Goal: Check status: Check status

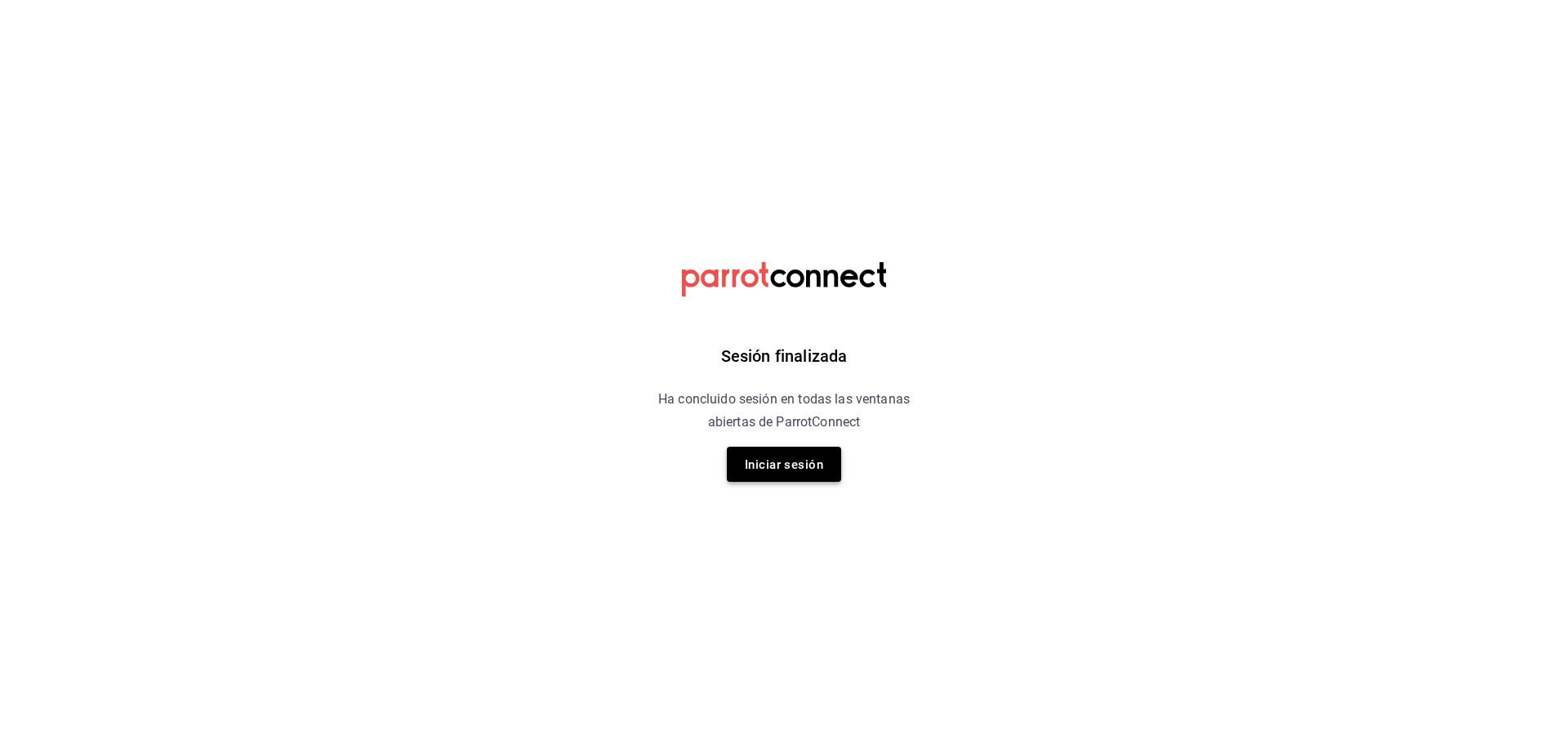
click at [762, 463] on font "Iniciar sesión" at bounding box center [783, 465] width 78 height 14
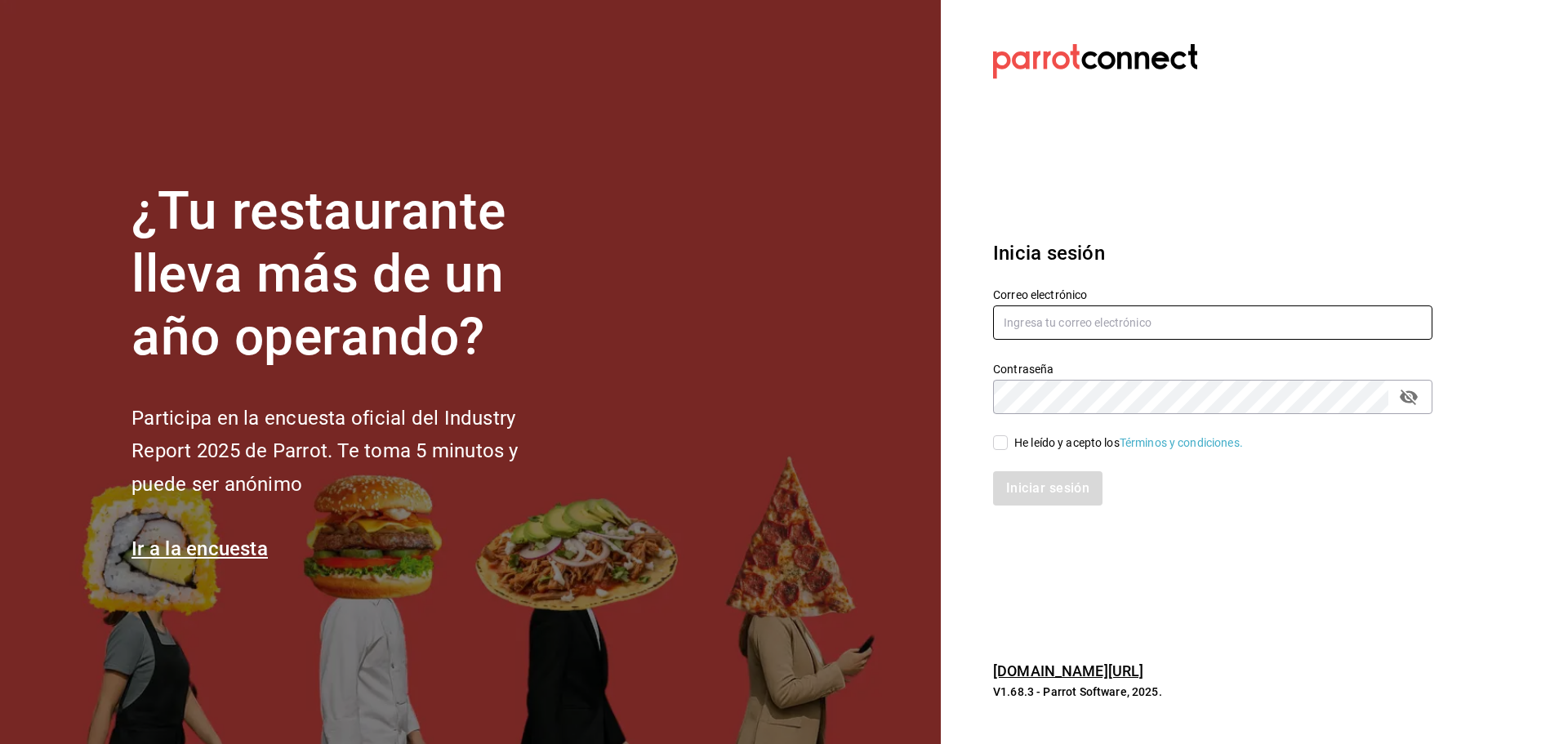
type input "[EMAIL_ADDRESS][PERSON_NAME][DOMAIN_NAME]"
click at [997, 444] on input "He leído y acepto los Términos y condiciones." at bounding box center [1000, 442] width 14 height 14
checkbox input "true"
click at [1020, 468] on div "Iniciar sesión" at bounding box center [1203, 478] width 459 height 54
click at [1022, 485] on font "Iniciar sesión" at bounding box center [1049, 487] width 83 height 15
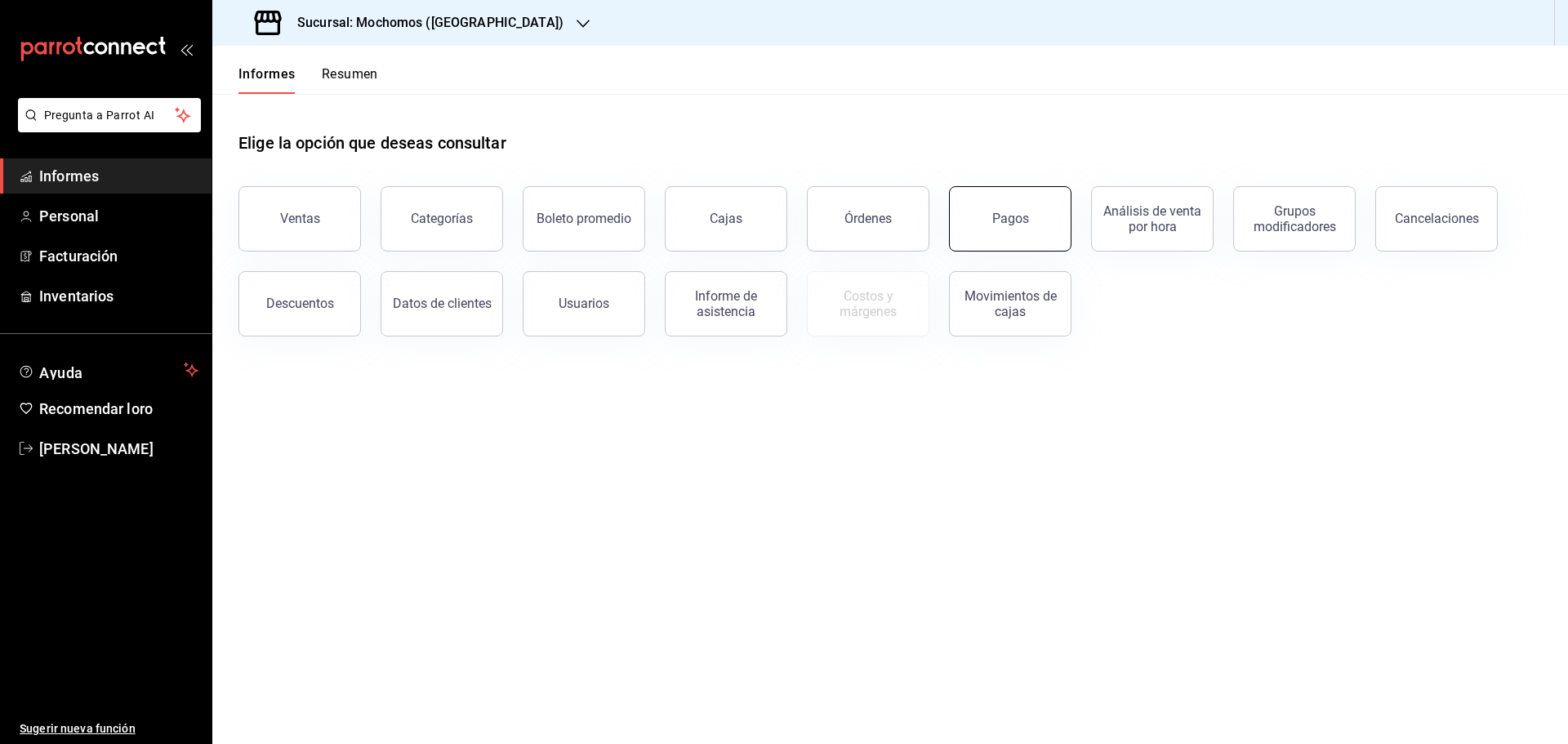
click at [980, 232] on button "Pagos" at bounding box center [1010, 219] width 123 height 66
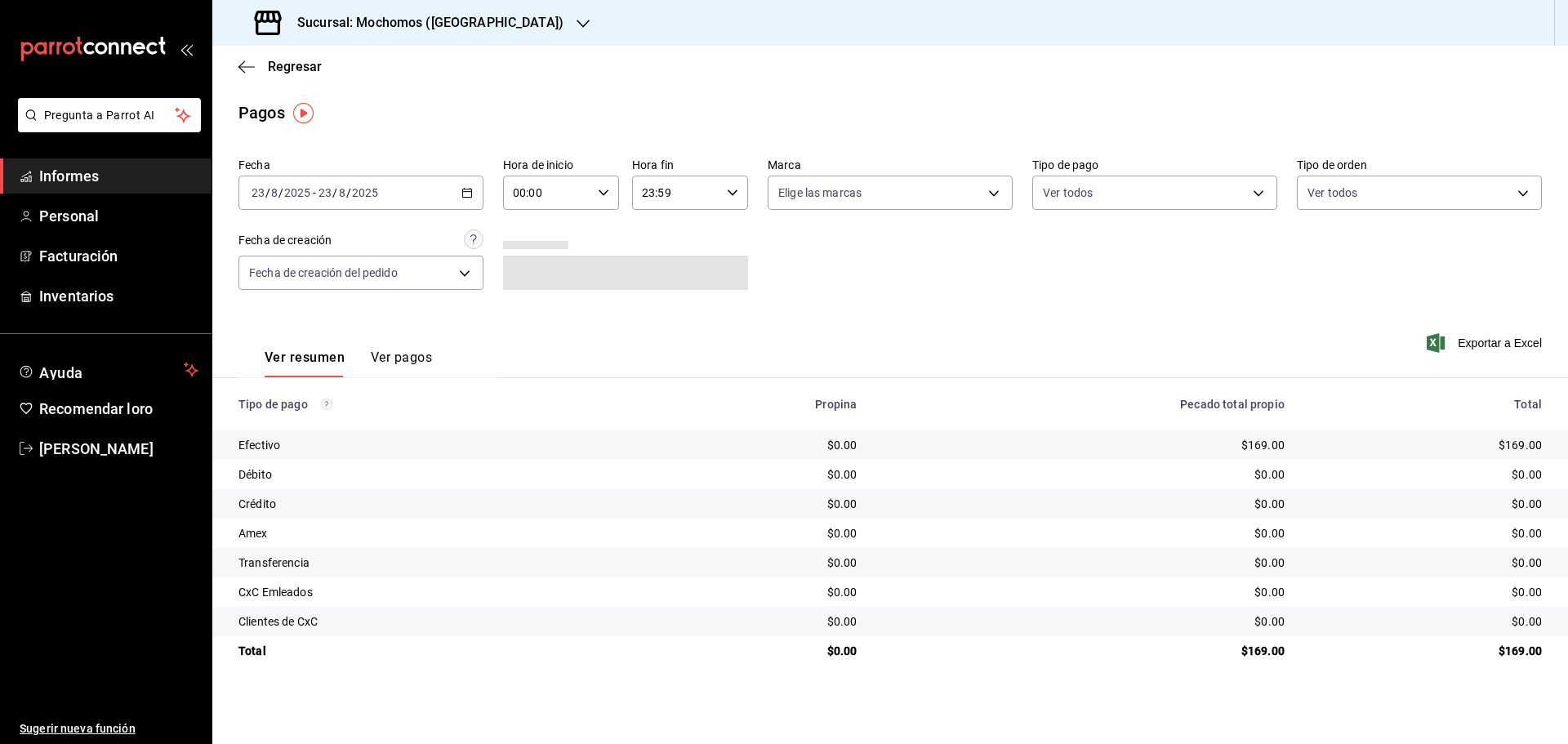
click at [460, 197] on div "2025-08-23 23 / 8 / 2025 - 2025-08-23 23 / 8 / 2025" at bounding box center [361, 193] width 245 height 34
click at [338, 417] on span "Rango de fechas" at bounding box center [315, 425] width 126 height 17
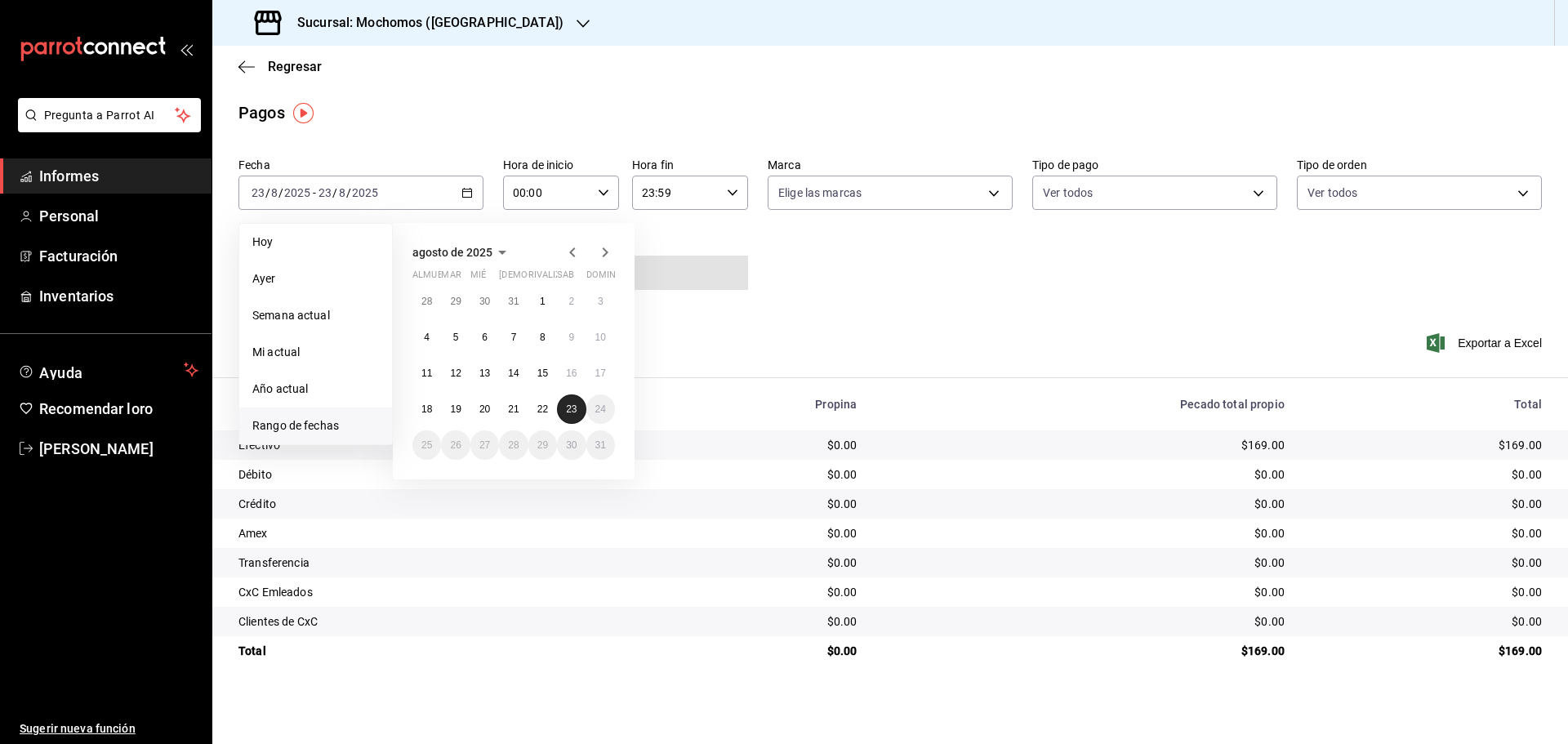
click at [577, 408] on font "23" at bounding box center [571, 409] width 11 height 12
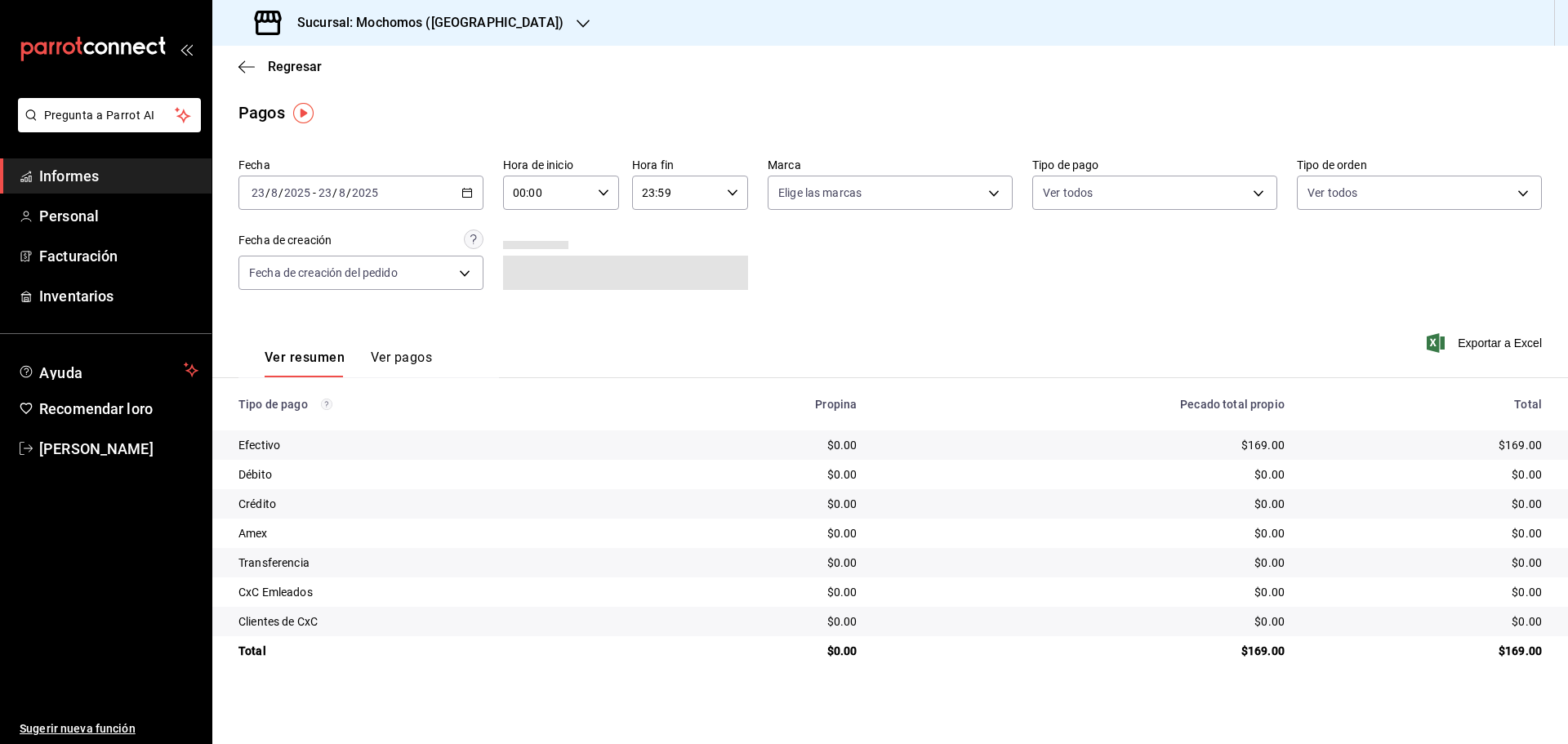
click at [731, 289] on span at bounding box center [625, 273] width 245 height 34
click at [593, 191] on div "00:00 Hora de inicio" at bounding box center [561, 193] width 116 height 34
click at [536, 316] on button "08" at bounding box center [531, 303] width 51 height 32
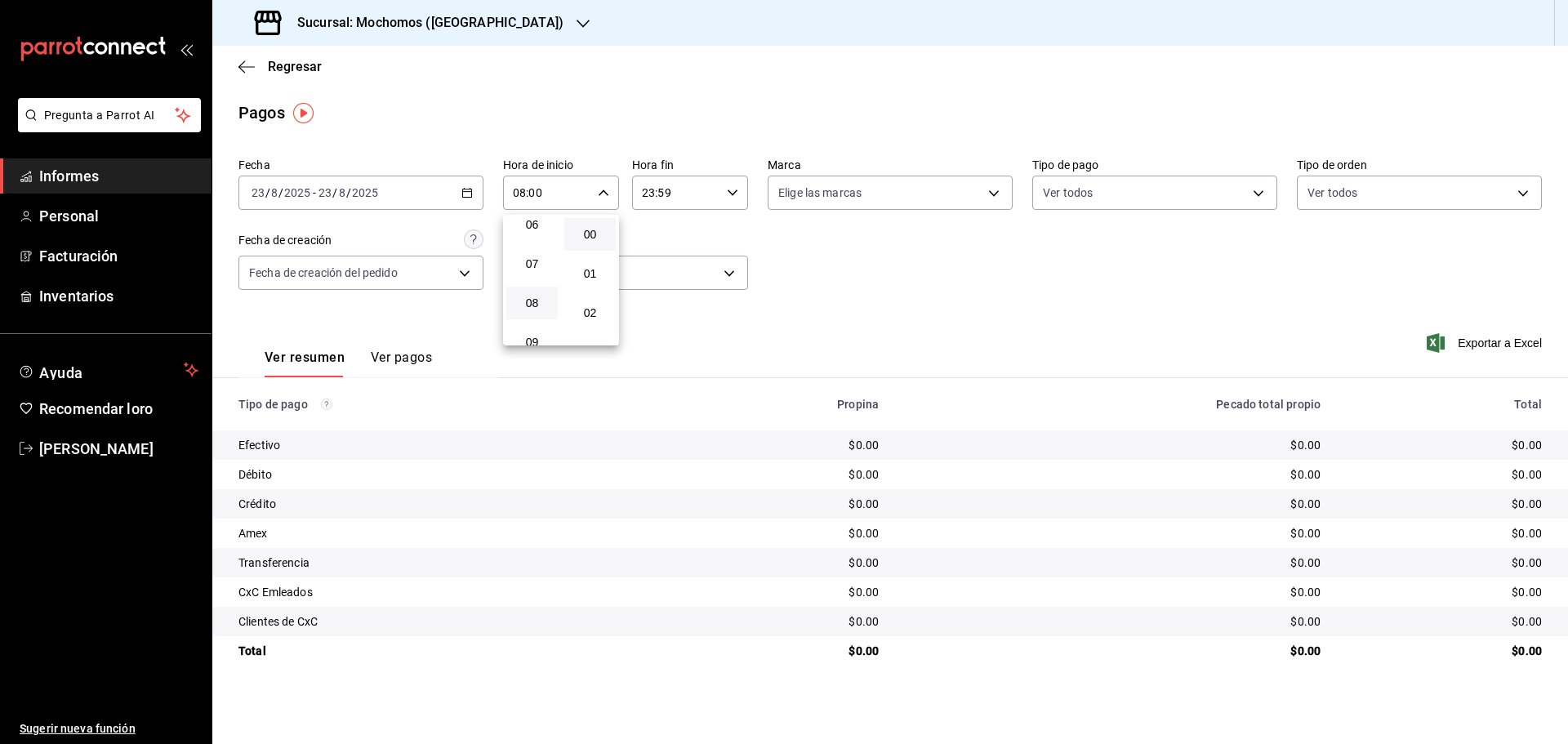
click at [461, 199] on div at bounding box center [784, 372] width 1568 height 744
click at [468, 189] on \(Stroke\) "button" at bounding box center [466, 193] width 10 height 9
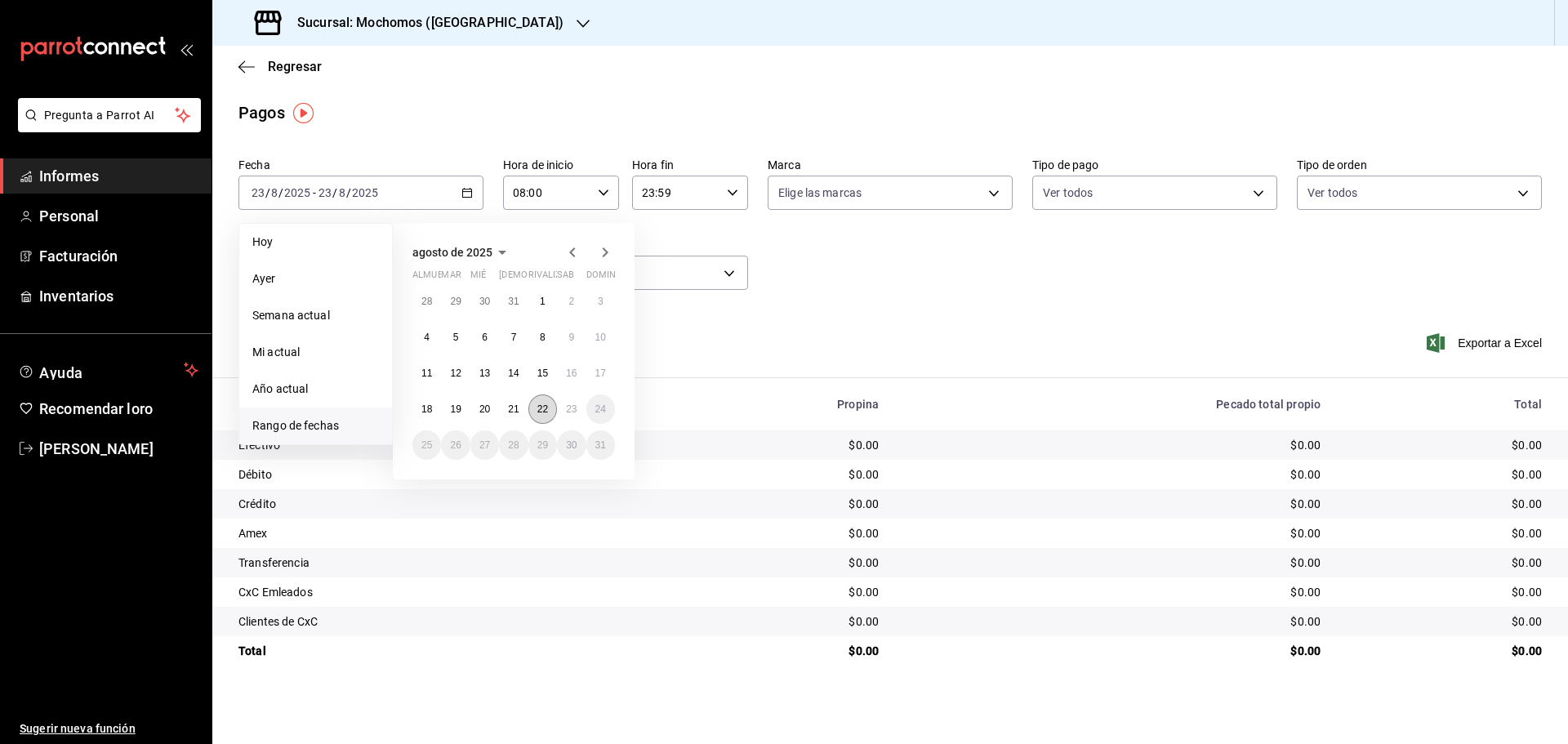
click at [536, 408] on button "22" at bounding box center [543, 409] width 29 height 30
click at [562, 406] on button "23" at bounding box center [571, 409] width 29 height 30
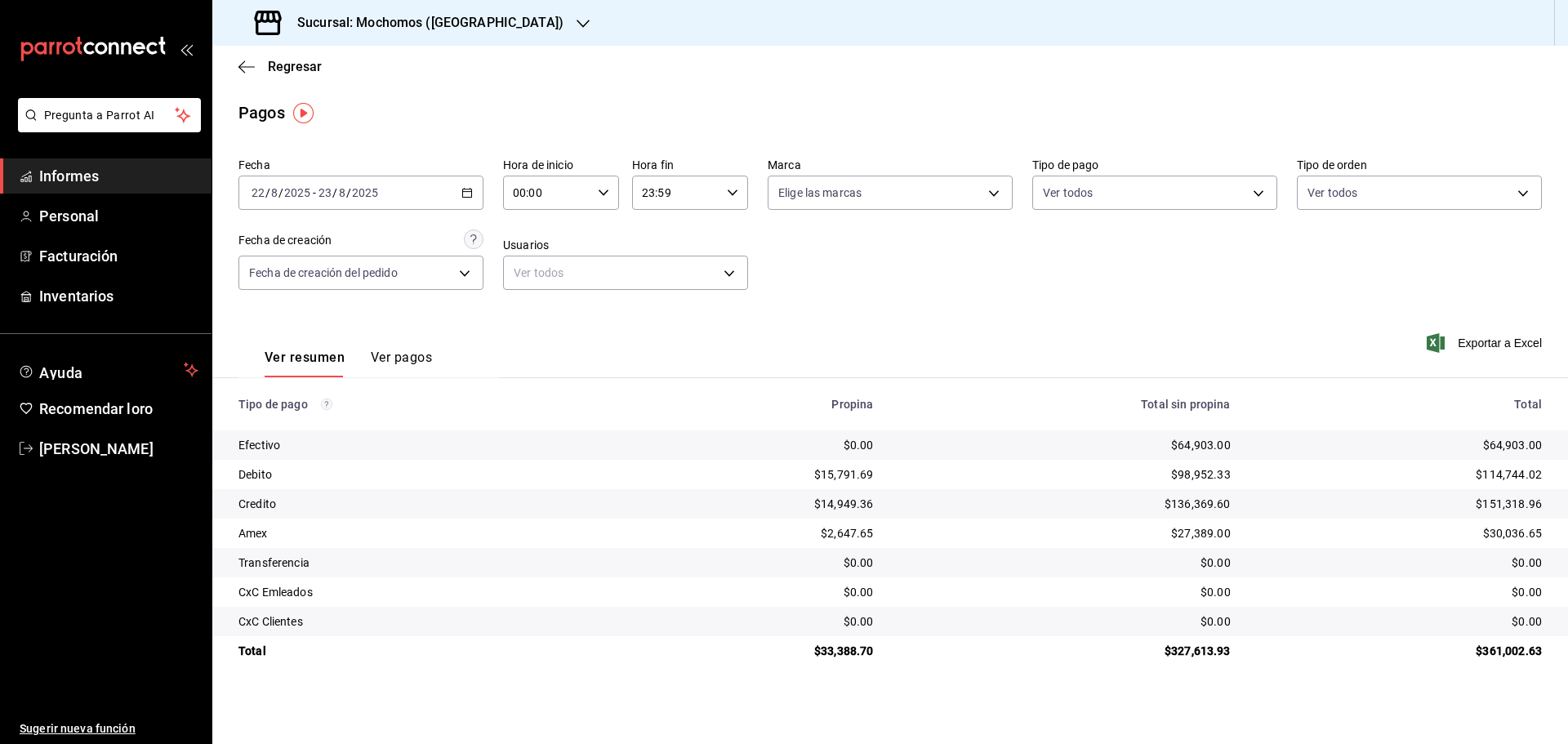
click at [568, 188] on input "00:00" at bounding box center [547, 193] width 88 height 32
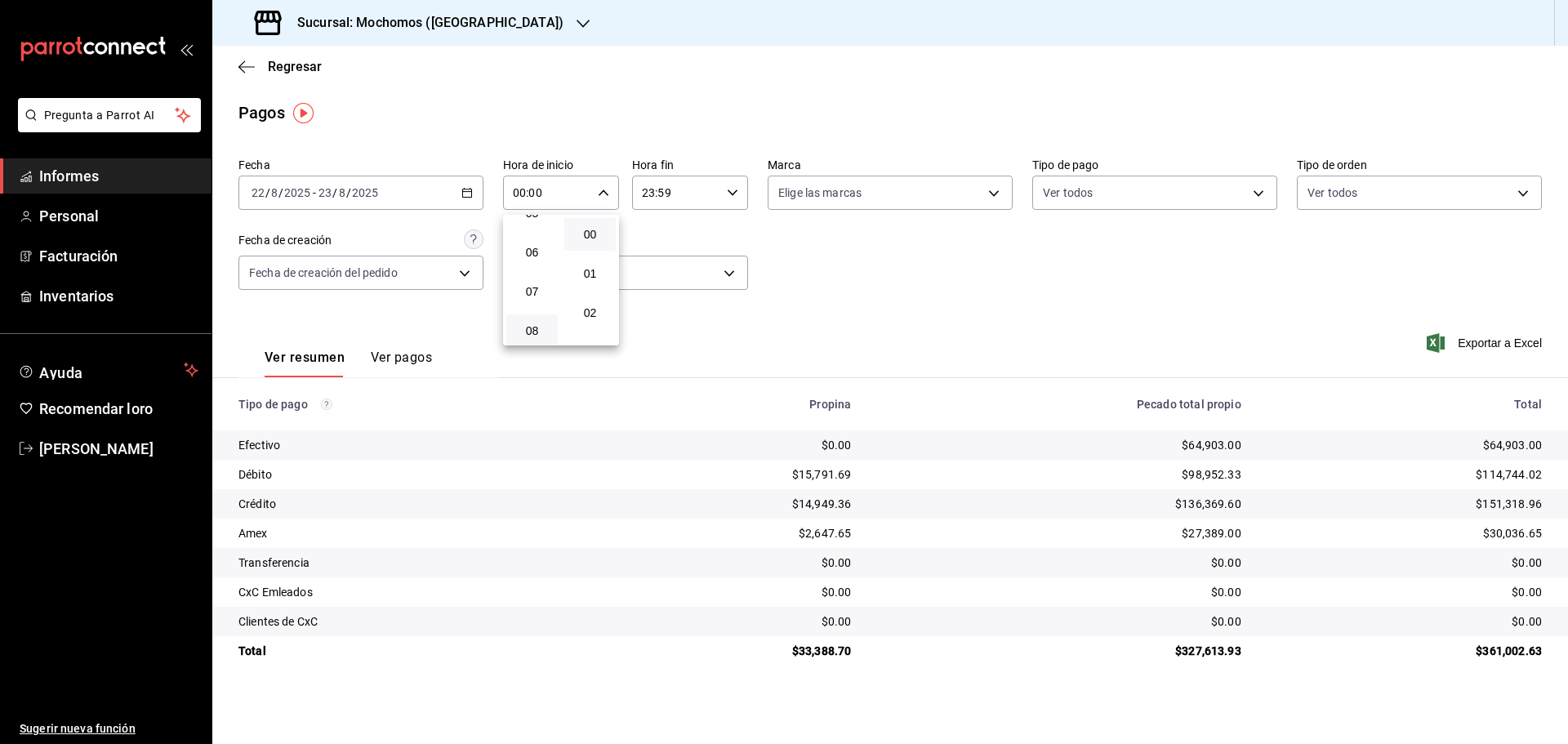
scroll to position [245, 0]
click at [544, 293] on button "08" at bounding box center [531, 303] width 51 height 32
type input "08:00"
